Goal: Information Seeking & Learning: Learn about a topic

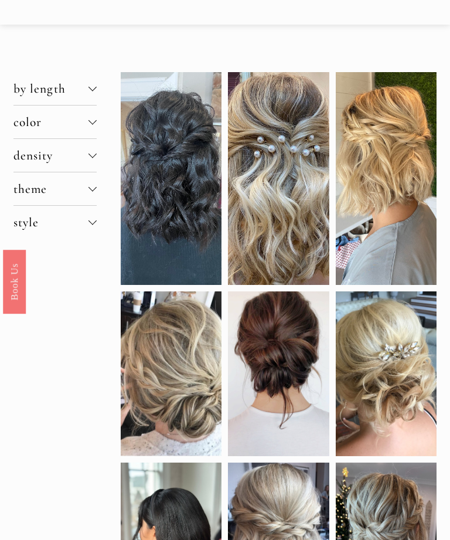
scroll to position [59, 0]
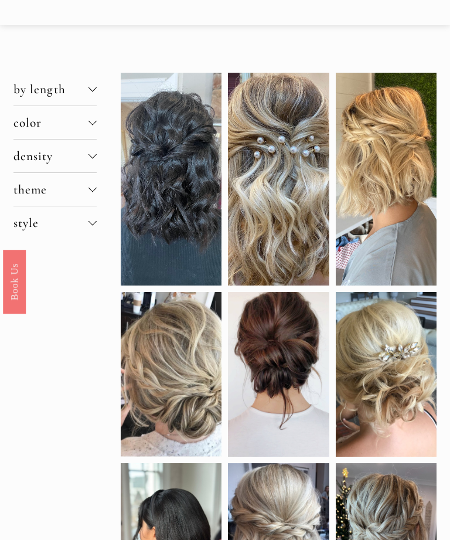
click at [406, 190] on div at bounding box center [386, 179] width 101 height 213
click at [409, 196] on div at bounding box center [386, 179] width 101 height 213
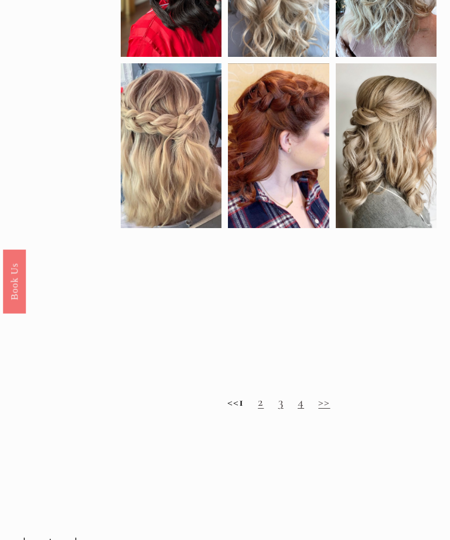
scroll to position [630, 0]
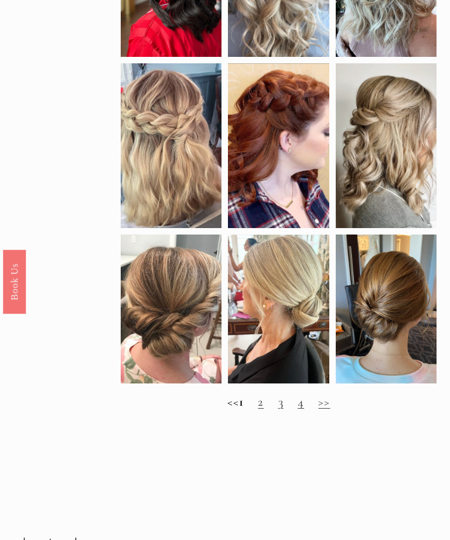
click at [264, 407] on link "2" at bounding box center [261, 401] width 6 height 15
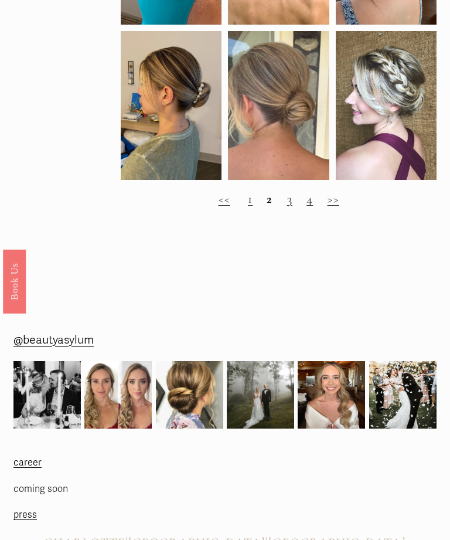
scroll to position [791, 0]
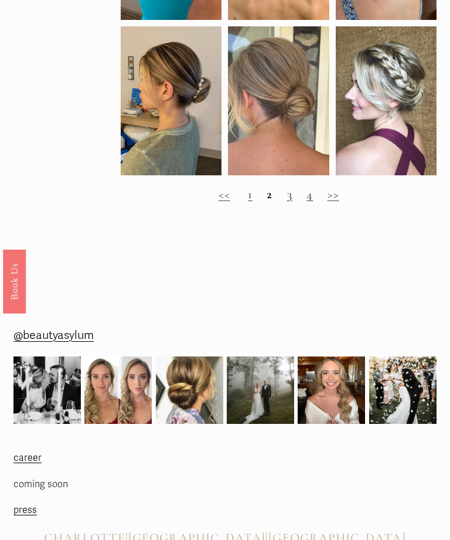
click at [291, 201] on link "3" at bounding box center [289, 194] width 5 height 15
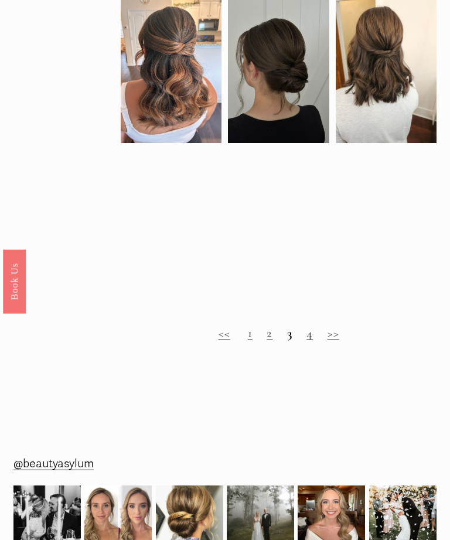
scroll to position [652, 0]
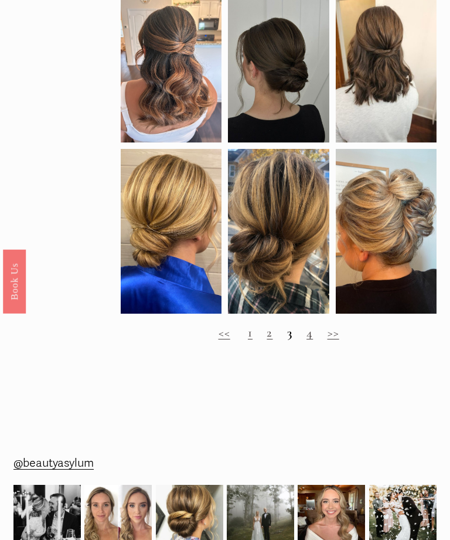
click at [312, 335] on link "4" at bounding box center [310, 332] width 6 height 15
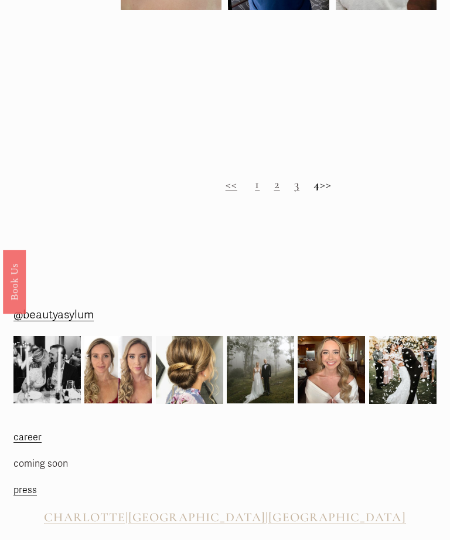
scroll to position [775, 0]
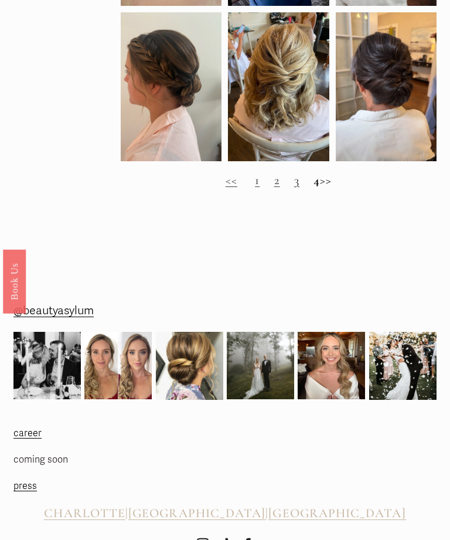
click at [316, 186] on h2 "<< 1 2 3 4 >>" at bounding box center [279, 180] width 316 height 15
click at [317, 188] on h2 "<< 1 2 3 4 >>" at bounding box center [279, 180] width 316 height 15
click at [314, 188] on h2 "<< 1 2 3 4 >>" at bounding box center [279, 180] width 316 height 15
click at [316, 188] on h2 "<< 1 2 3 4 >>" at bounding box center [279, 180] width 316 height 15
click at [335, 186] on h2 "<< 1 2 3 4 >>" at bounding box center [279, 180] width 316 height 15
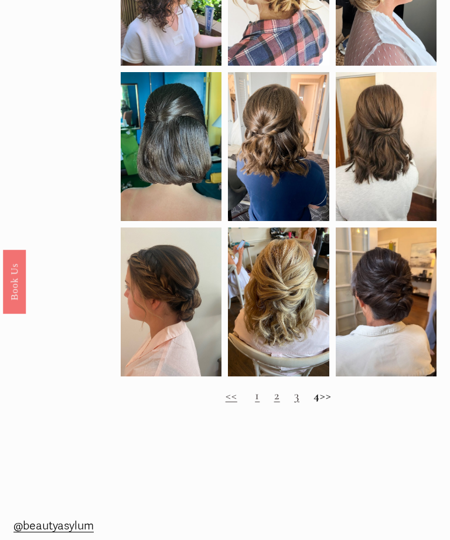
scroll to position [556, 0]
